Goal: Information Seeking & Learning: Learn about a topic

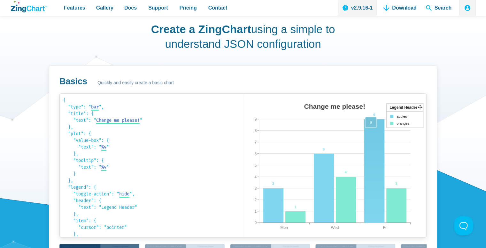
scroll to position [383, 0]
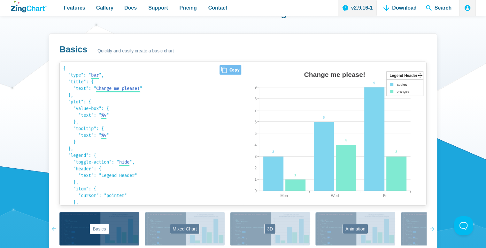
click at [101, 98] on code "{ "type": " bar bar area line radar scatter ", "title": { "text": " Change me p…" at bounding box center [151, 133] width 177 height 137
click at [133, 110] on code "{ "type": " bar bar area line radar scatter ", "title": { "text": " Change me p…" at bounding box center [151, 133] width 177 height 137
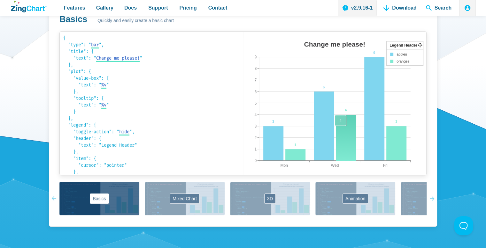
scroll to position [447, 0]
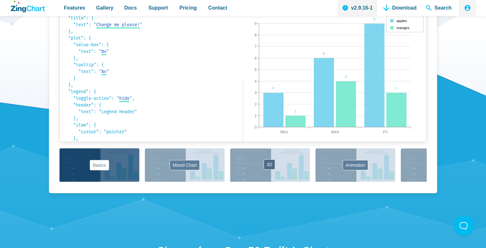
click at [286, 163] on div "Basics Mixed Chart 3D Animation Labels Markers Scales Zooming" at bounding box center [242, 165] width 367 height 34
click at [271, 165] on button "3D" at bounding box center [270, 165] width 80 height 34
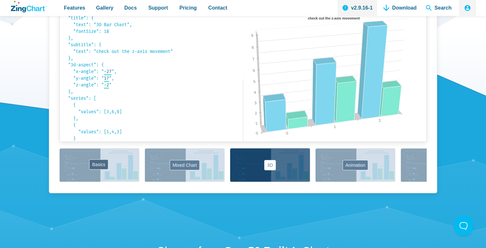
click at [116, 168] on button "Basics" at bounding box center [99, 165] width 80 height 34
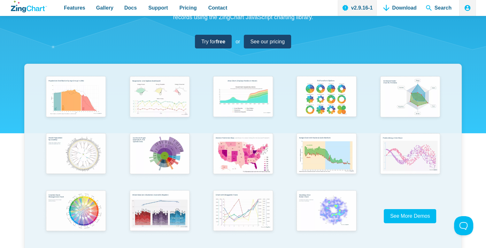
scroll to position [68, 0]
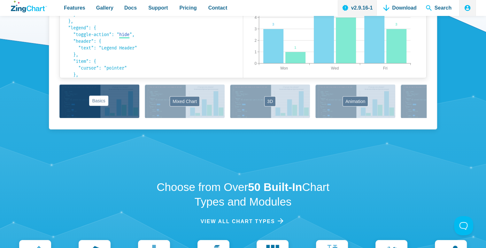
click at [93, 103] on button "Basics" at bounding box center [99, 102] width 80 height 34
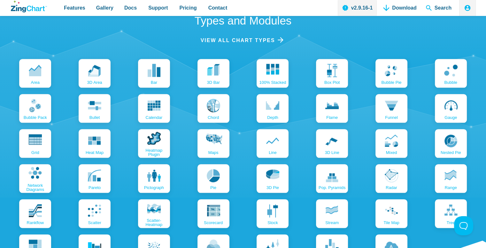
scroll to position [703, 0]
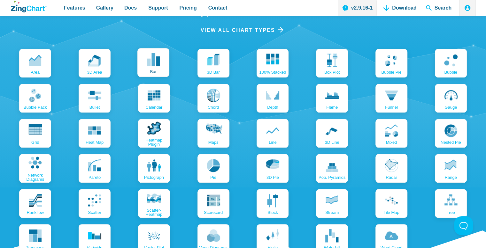
click at [159, 63] on use "App Content" at bounding box center [153, 59] width 13 height 13
